Goal: Information Seeking & Learning: Learn about a topic

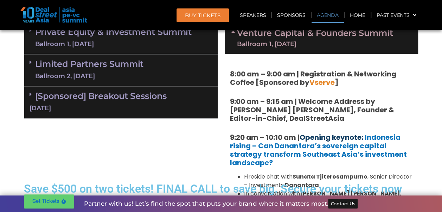
scroll to position [485, 0]
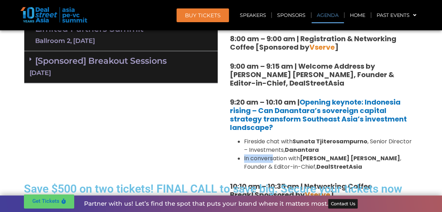
drag, startPoint x: 243, startPoint y: 159, endPoint x: 272, endPoint y: 161, distance: 29.2
click at [272, 161] on ul "Fireside chat with Sunata Tjiterosampurno , Senior Director – Investments, Dana…" at bounding box center [321, 154] width 183 height 34
drag, startPoint x: 272, startPoint y: 161, endPoint x: 247, endPoint y: 142, distance: 31.8
click at [247, 142] on li "Fireside chat with Sunata Tjiterosampurno , Senior Director – Investments, Dana…" at bounding box center [328, 145] width 169 height 17
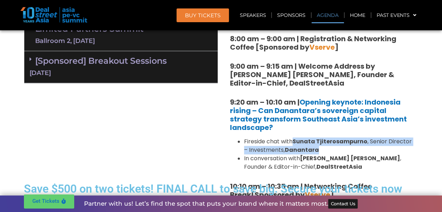
drag, startPoint x: 247, startPoint y: 142, endPoint x: 325, endPoint y: 147, distance: 77.5
click at [325, 147] on li "Fireside chat with Sunata Tjiterosampurno , Senior Director – Investments, Dana…" at bounding box center [328, 145] width 169 height 17
copy li "Sunata Tjiterosampurno , Senior Director – Investments, Danantara"
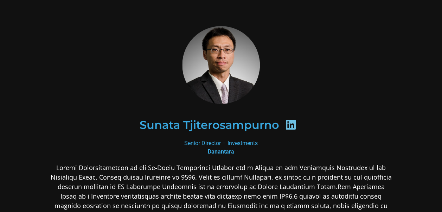
click at [265, 149] on div "Senior Director – Investments Danantara" at bounding box center [221, 147] width 342 height 17
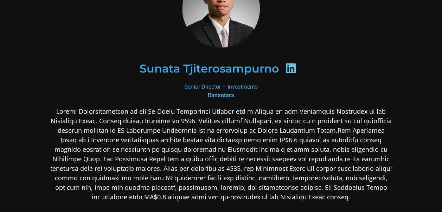
scroll to position [70, 0]
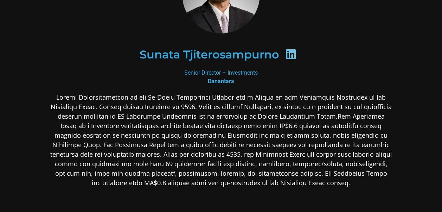
drag, startPoint x: 11, startPoint y: 2, endPoint x: 5, endPoint y: -11, distance: 14.0
click at [5, 0] on html "Sunata Tjiterosampurno Senior Director – Investments Danantara" at bounding box center [221, 127] width 442 height 395
